Goal: Task Accomplishment & Management: Complete application form

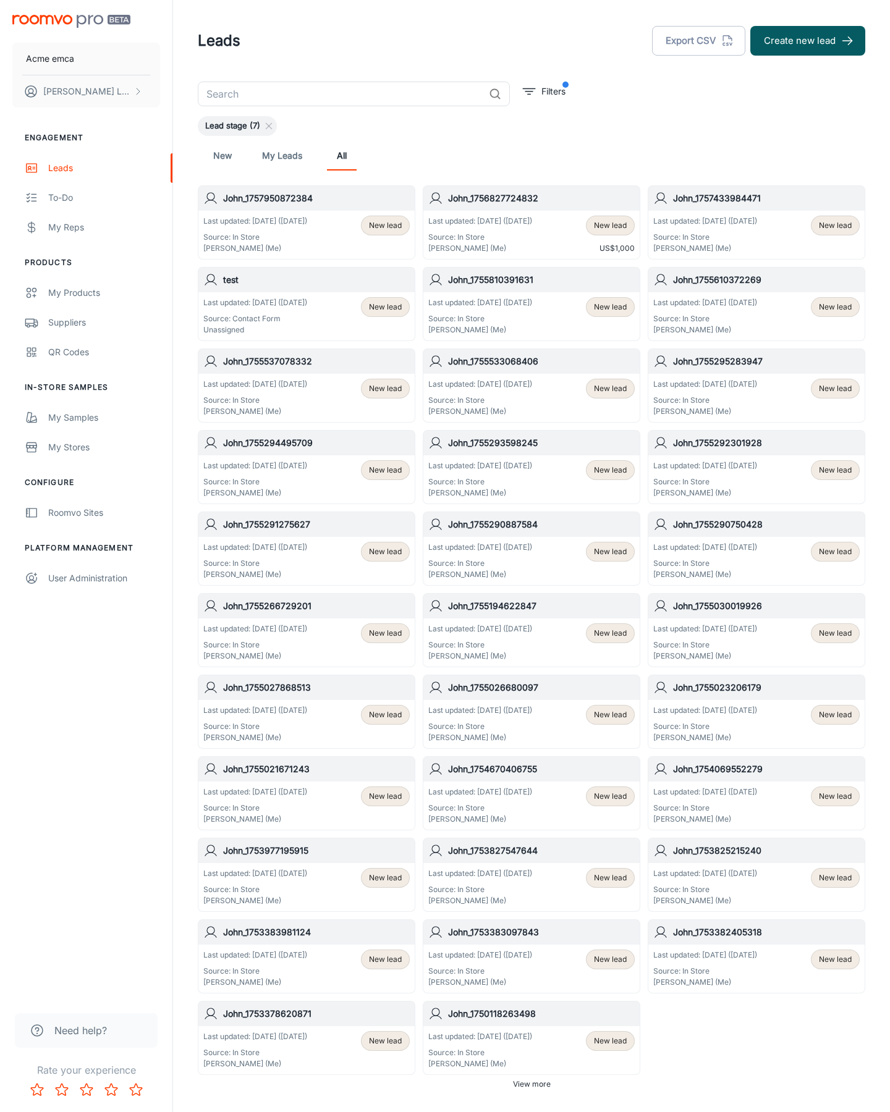
click at [807, 41] on button "Create new lead" at bounding box center [807, 41] width 115 height 30
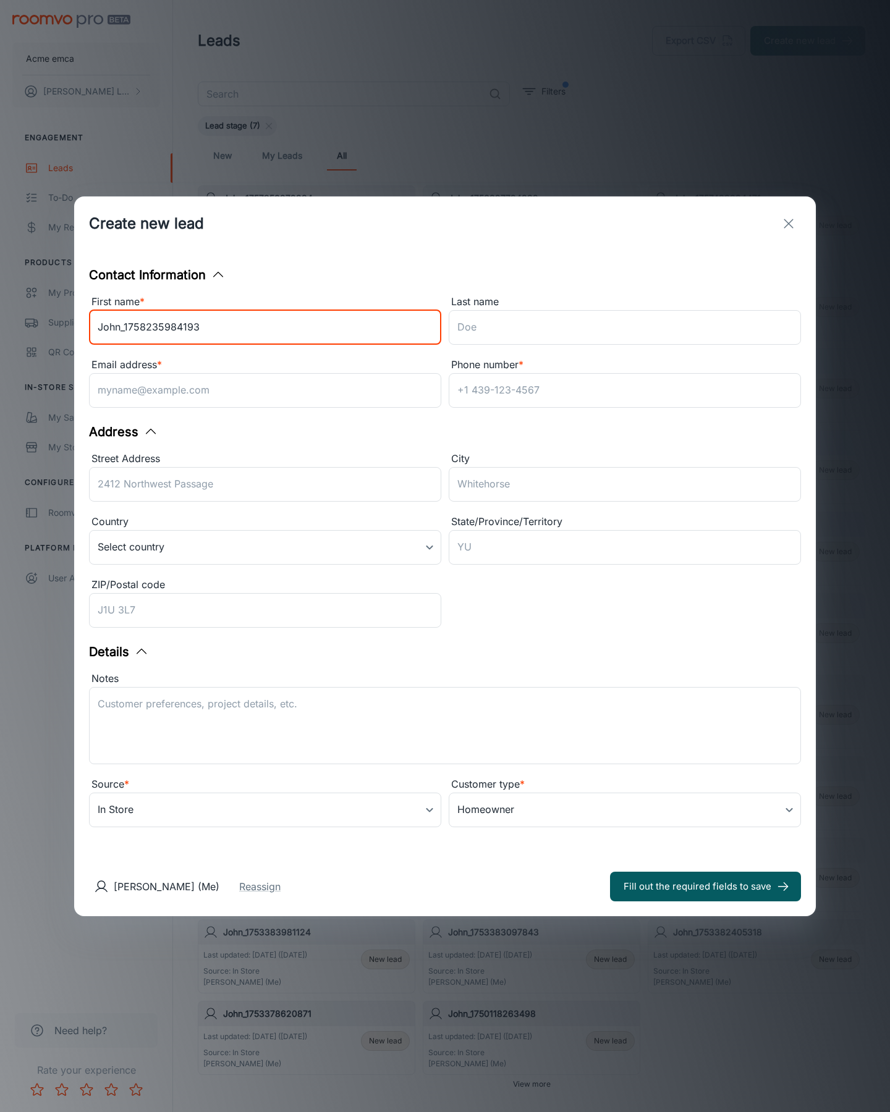
type input "John_1758235984193"
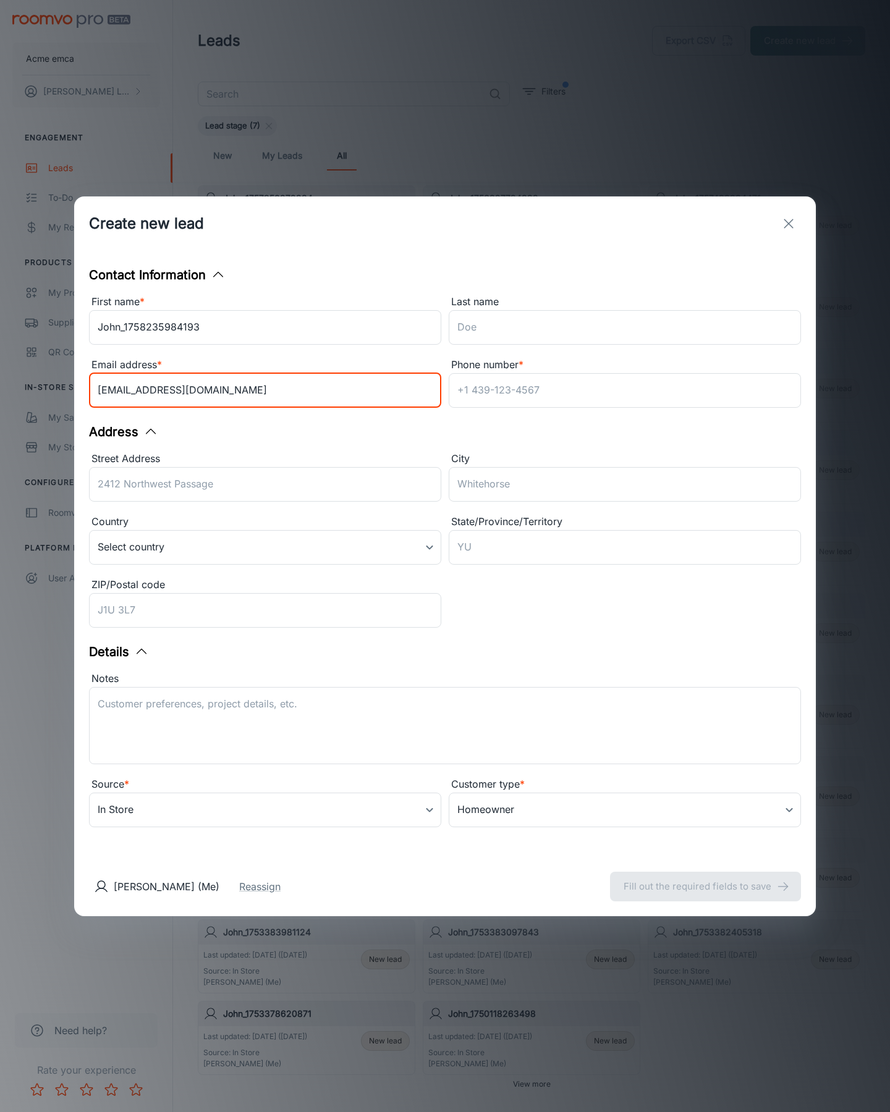
type input "[EMAIL_ADDRESS][DOMAIN_NAME]"
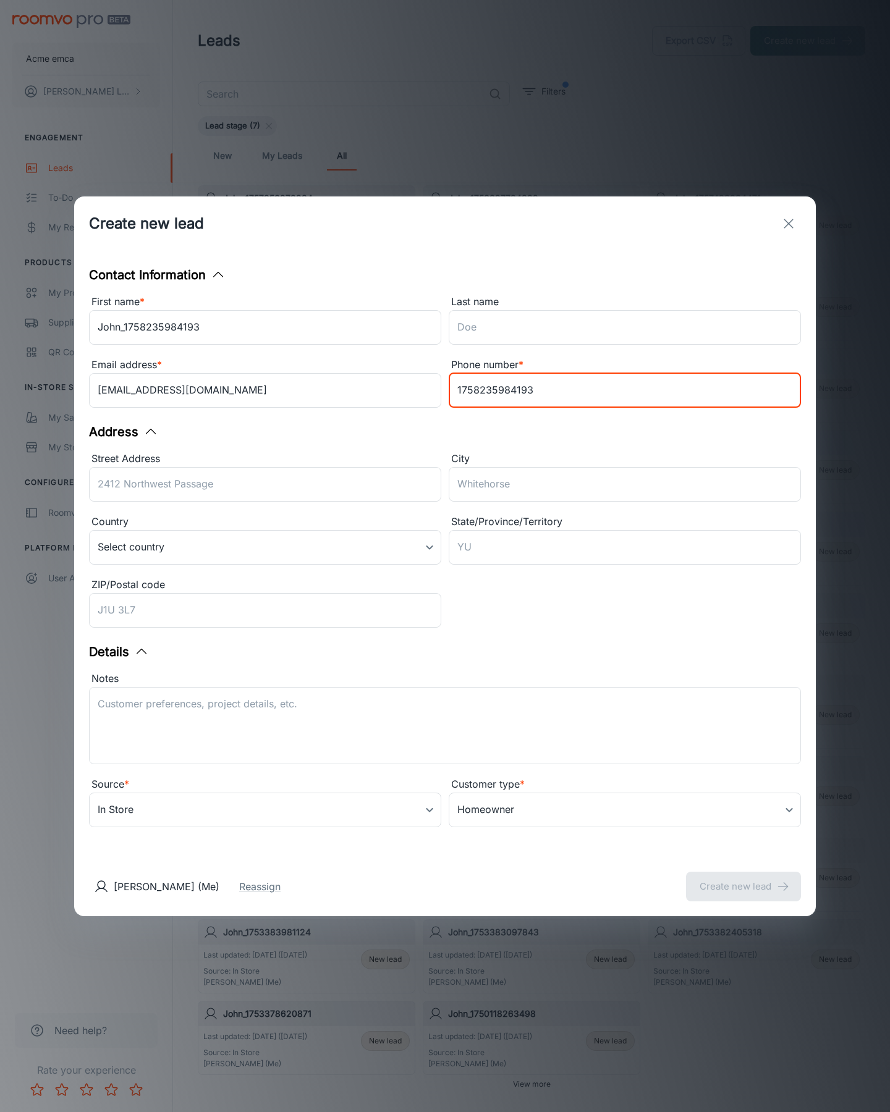
type input "1758235984193"
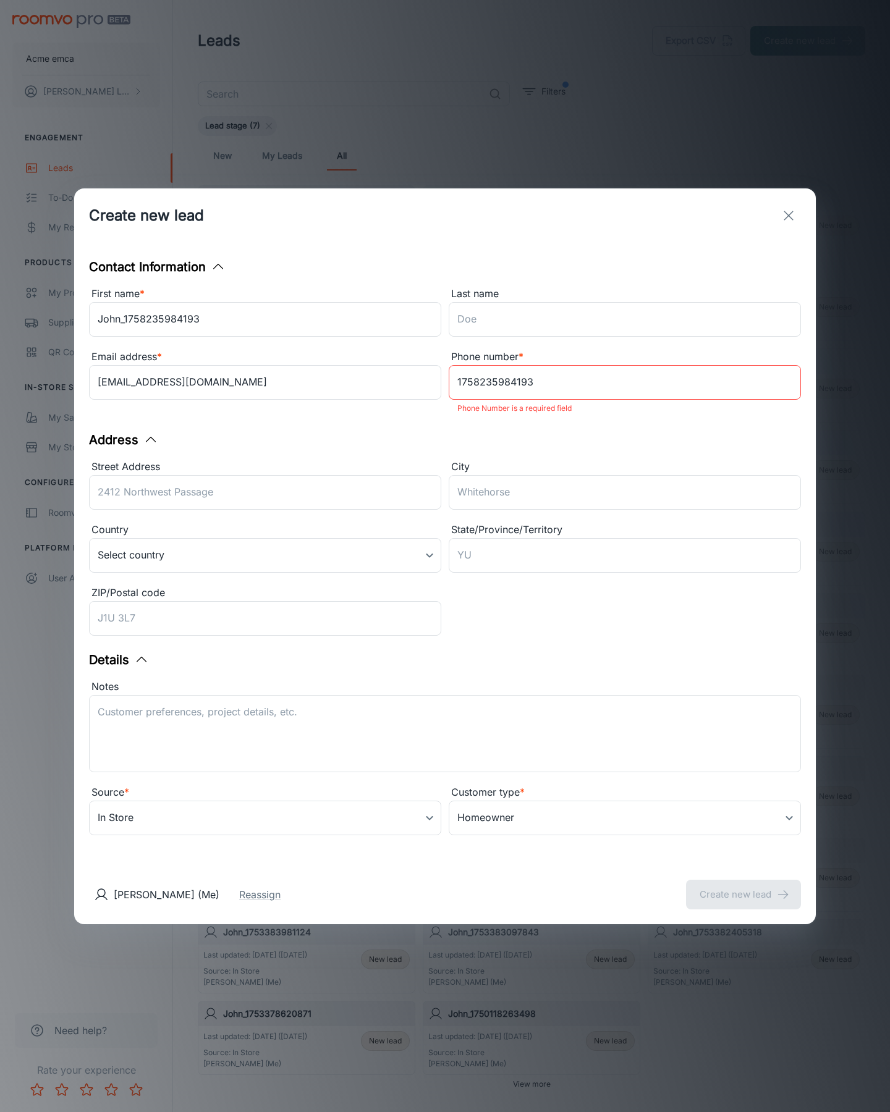
click at [743, 886] on button "Create new lead" at bounding box center [743, 895] width 115 height 30
